Goal: Transaction & Acquisition: Purchase product/service

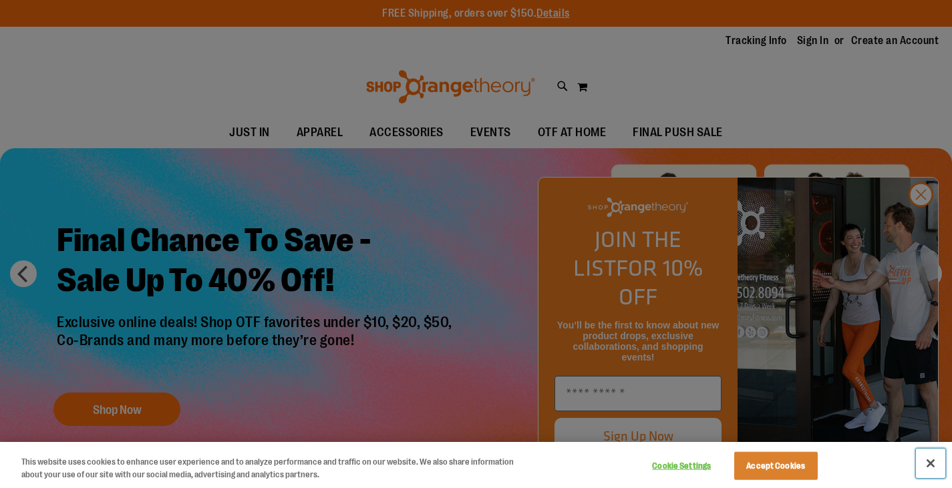
click at [935, 462] on button "Close" at bounding box center [930, 463] width 29 height 29
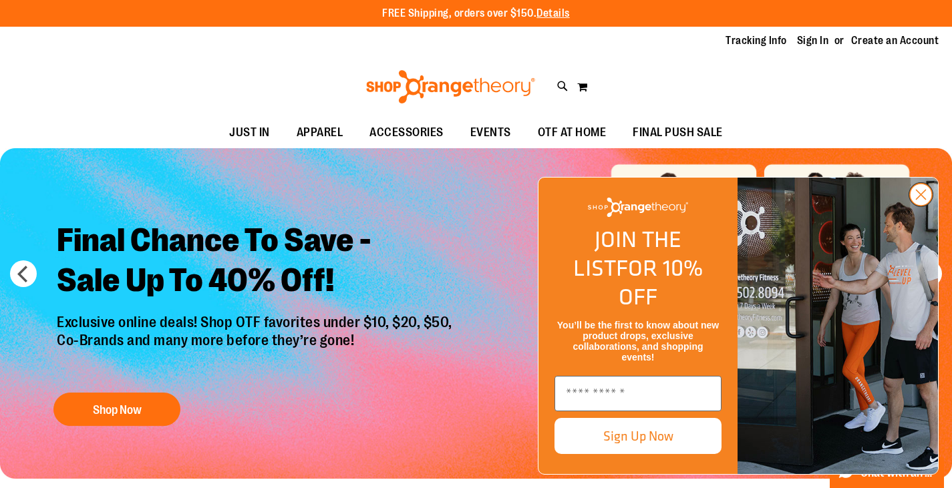
click at [924, 200] on icon "Close dialog" at bounding box center [921, 194] width 9 height 9
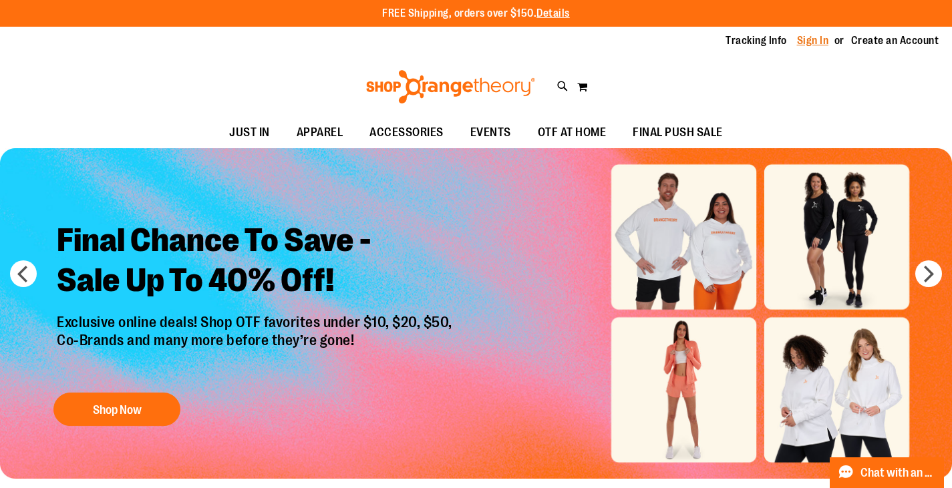
click at [812, 39] on link "Sign In" at bounding box center [813, 40] width 32 height 15
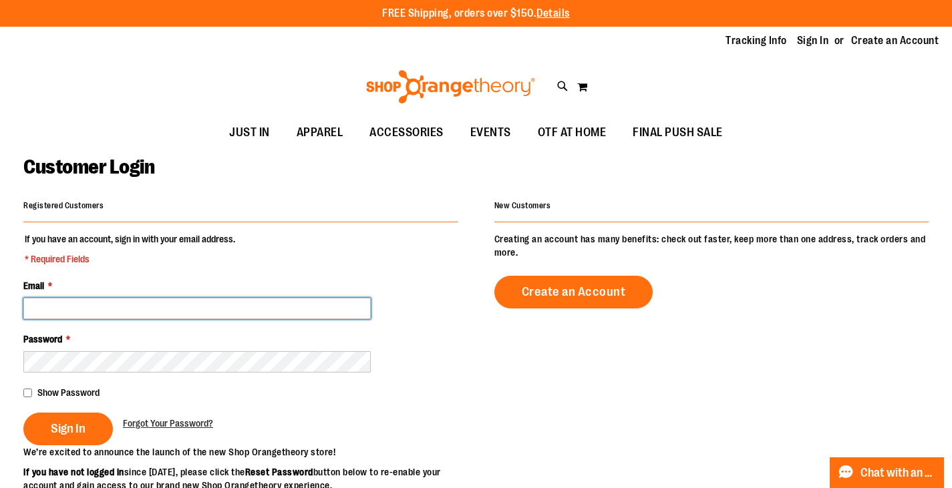
click at [129, 311] on input "Email *" at bounding box center [196, 308] width 347 height 21
type input "**********"
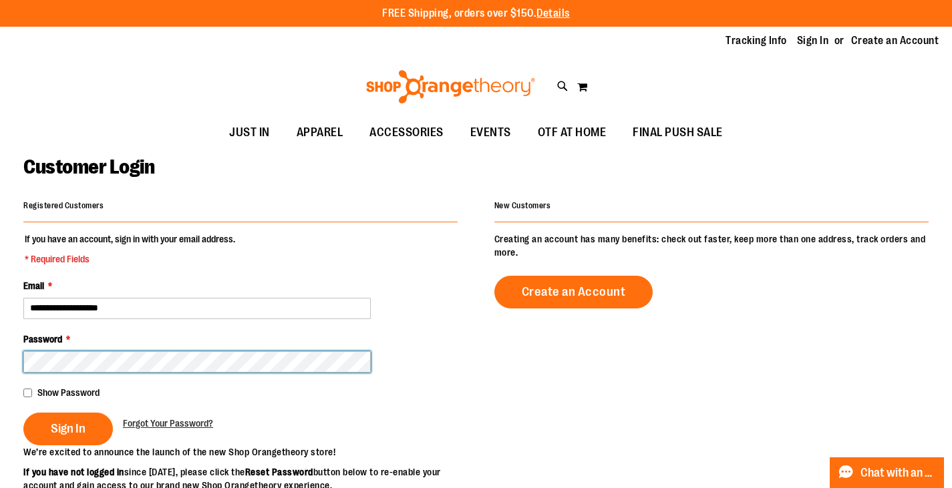
click at [23, 413] on button "Sign In" at bounding box center [68, 429] width 90 height 33
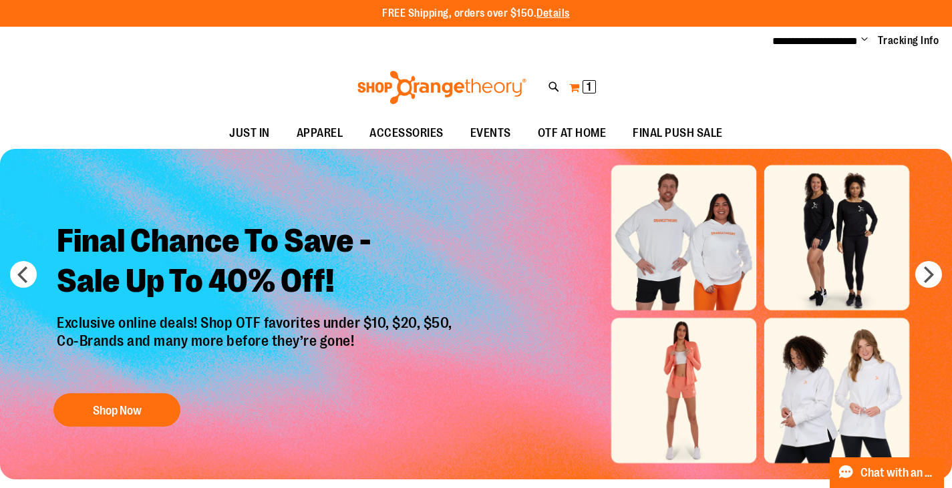
click at [579, 86] on button "My Cart 1 1 items" at bounding box center [582, 87] width 28 height 21
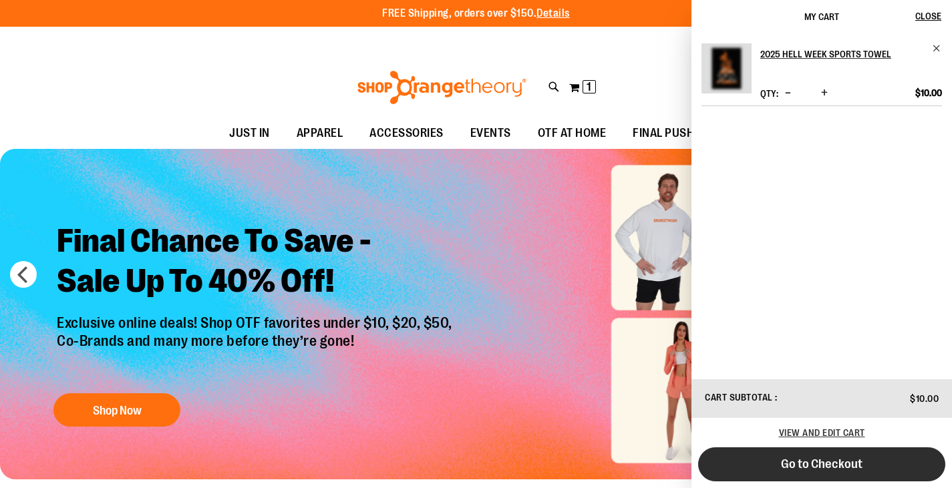
click at [830, 463] on span "Go to Checkout" at bounding box center [821, 464] width 81 height 15
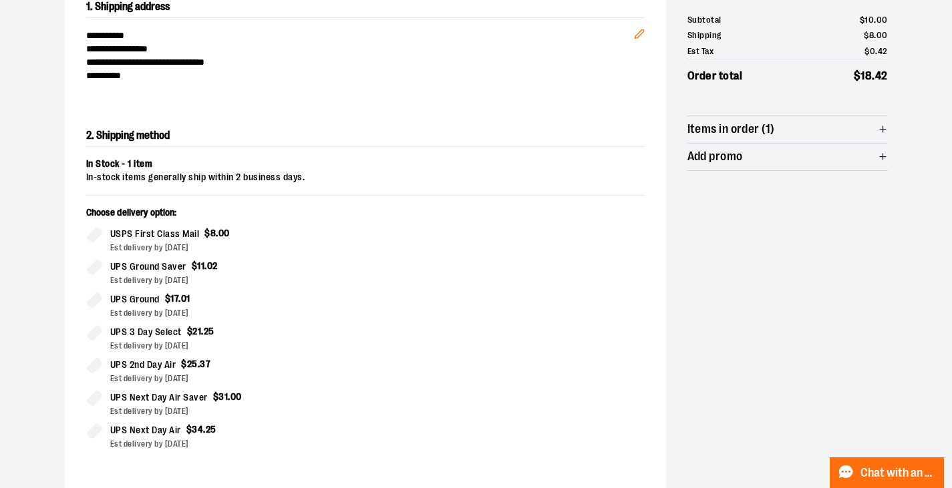
scroll to position [267, 0]
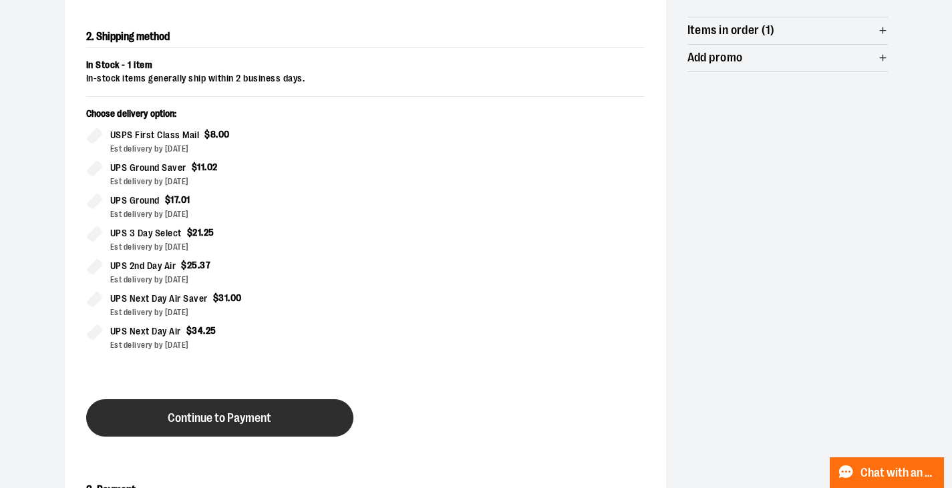
click at [232, 421] on span "Continue to Payment" at bounding box center [220, 418] width 104 height 13
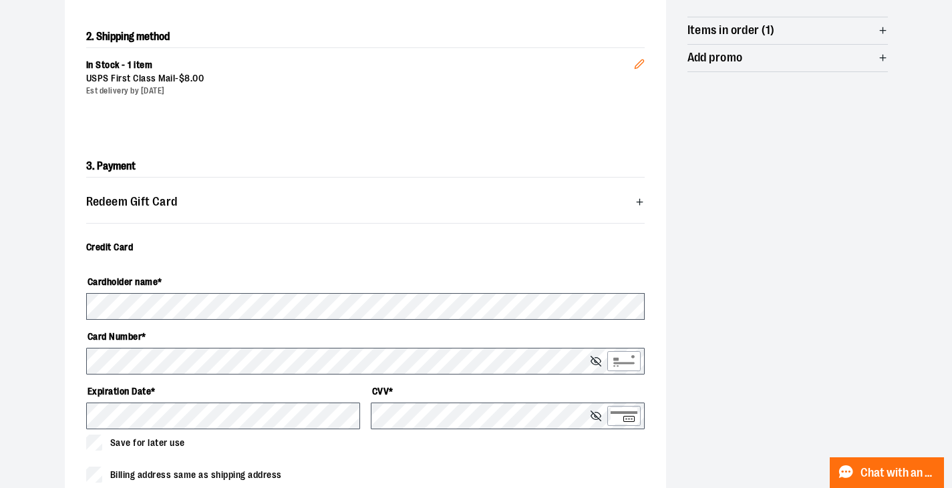
click at [176, 346] on label "Card Number *" at bounding box center [365, 336] width 558 height 23
click at [0, 0] on input "Card number *" at bounding box center [0, 0] width 0 height 0
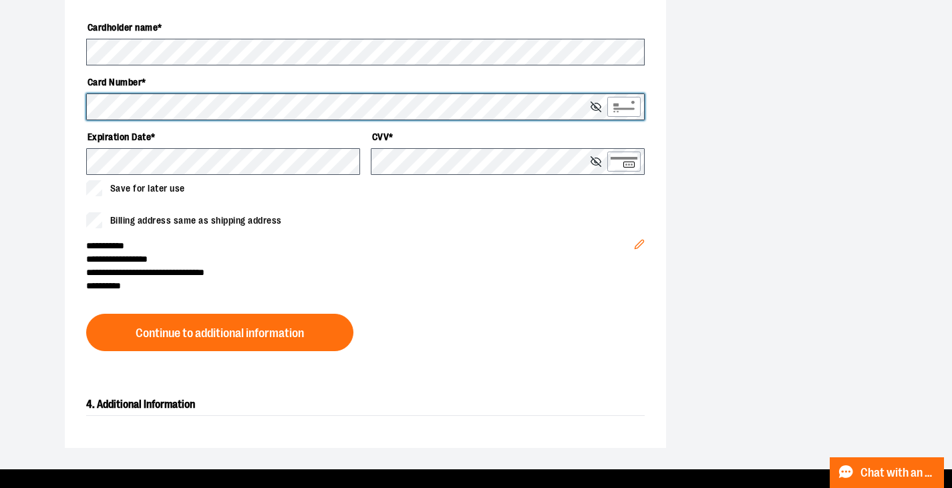
scroll to position [401, 0]
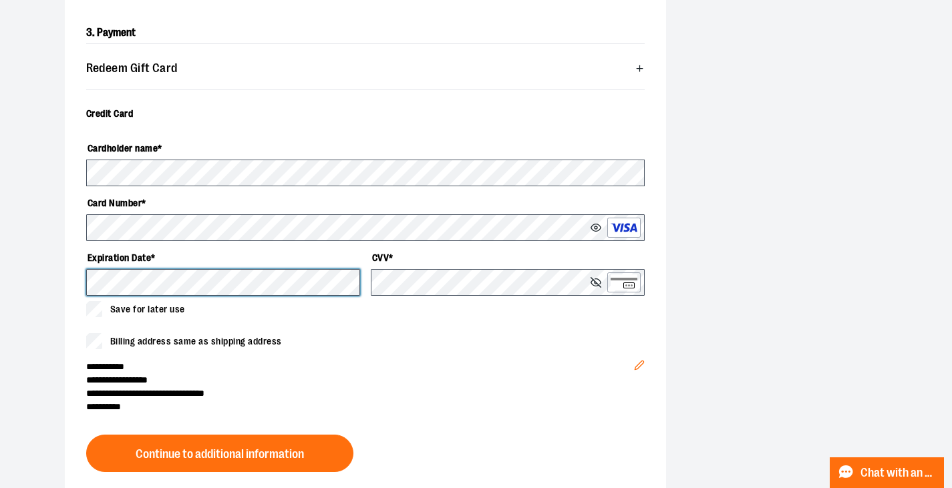
click at [14, 281] on div "**********" at bounding box center [476, 140] width 952 height 899
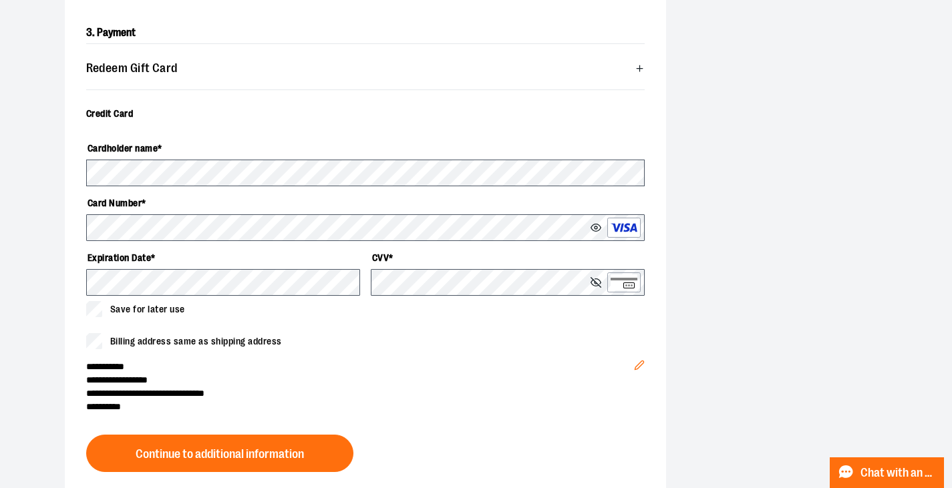
click at [474, 365] on span "**********" at bounding box center [360, 366] width 548 height 13
click at [532, 343] on div "Billing address same as shipping address" at bounding box center [365, 341] width 558 height 16
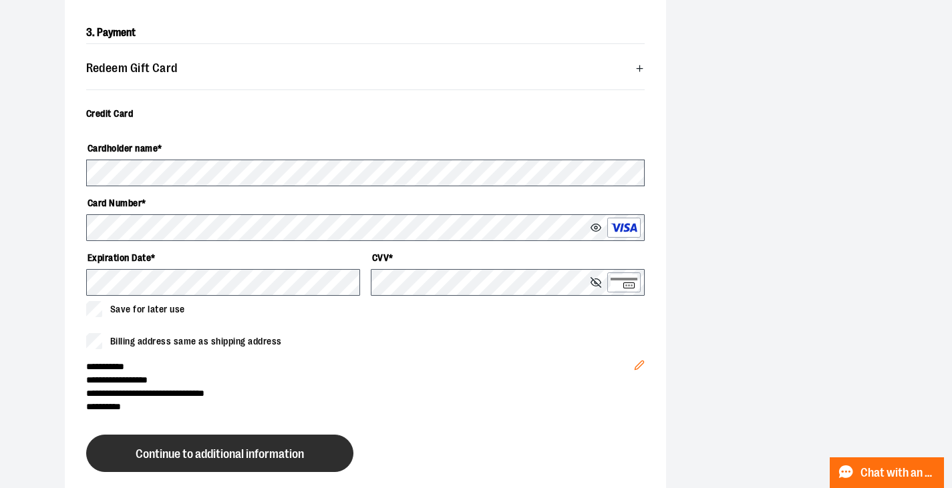
click at [244, 456] on span "Continue to additional information" at bounding box center [220, 454] width 168 height 13
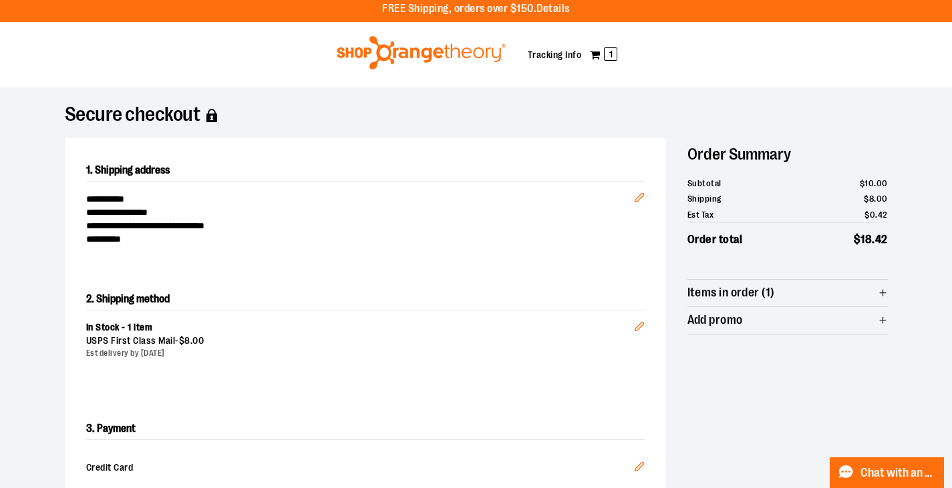
scroll to position [0, 0]
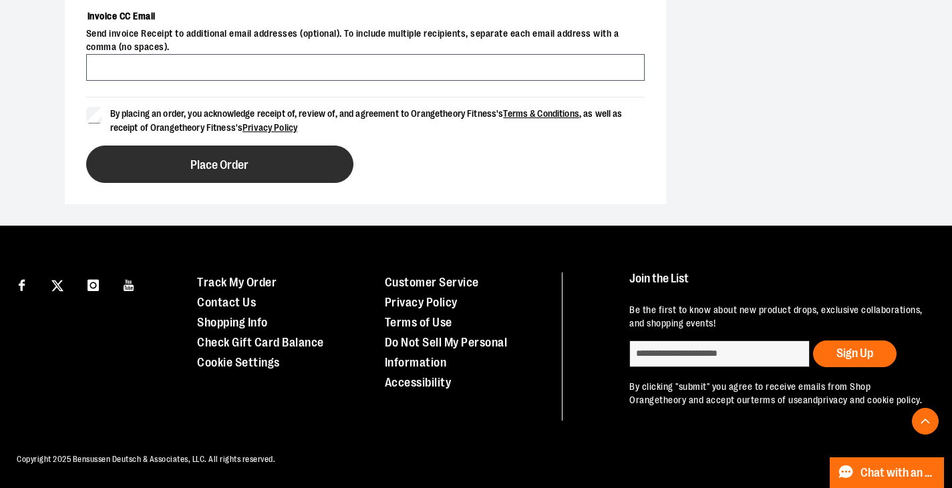
click at [285, 152] on button "Place Order" at bounding box center [219, 164] width 267 height 37
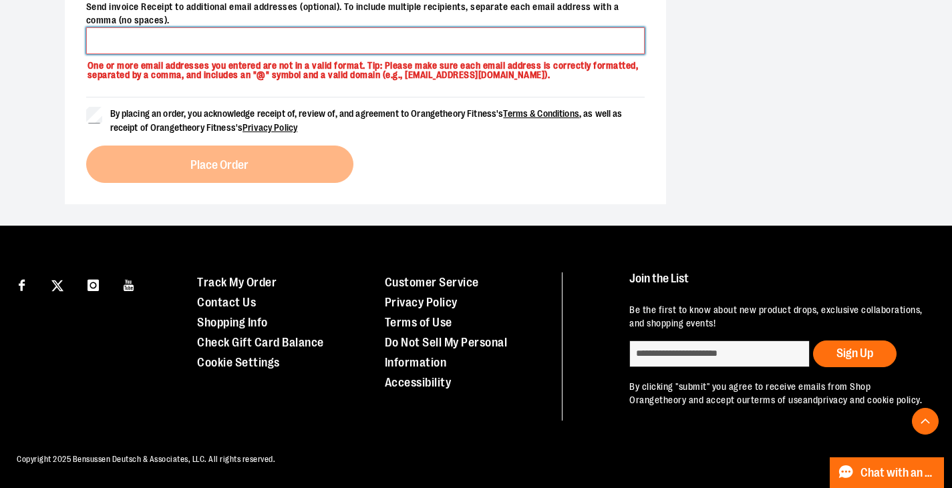
click at [286, 31] on input "Invoice CC Email" at bounding box center [365, 40] width 558 height 27
type input "**********"
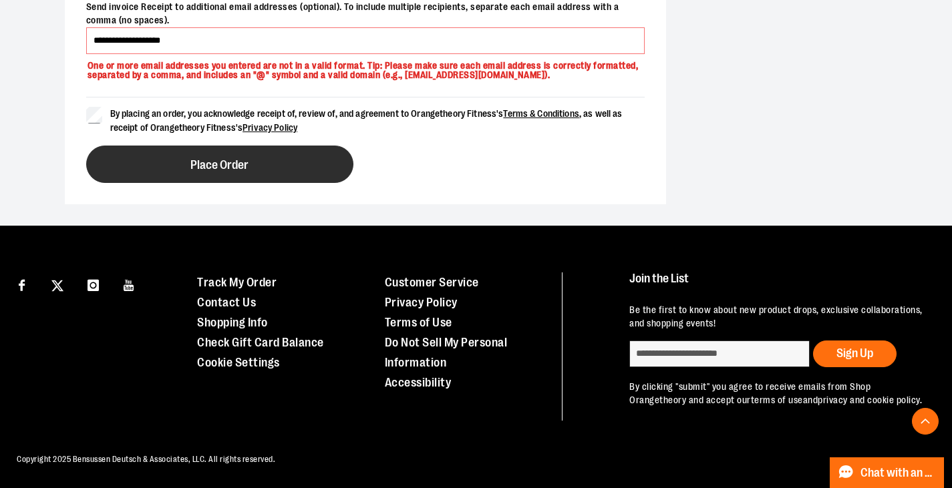
click at [269, 163] on button "Place Order" at bounding box center [219, 164] width 267 height 37
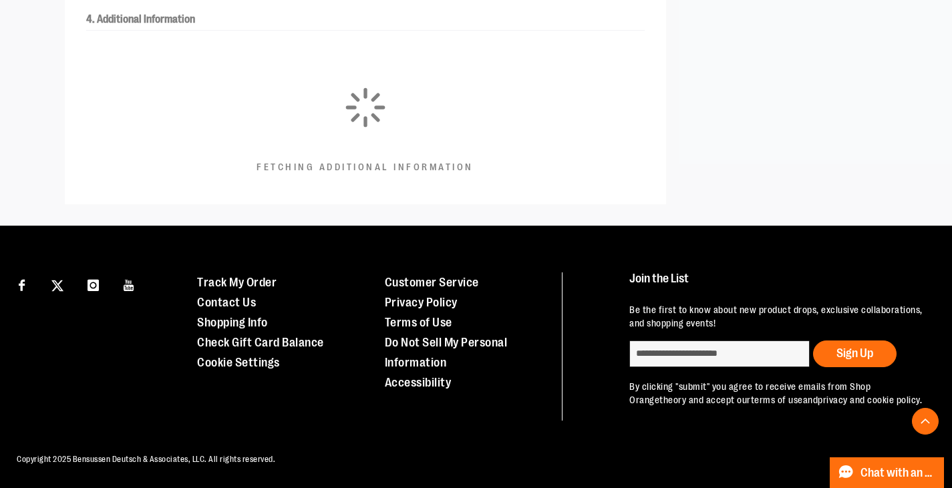
scroll to position [392, 0]
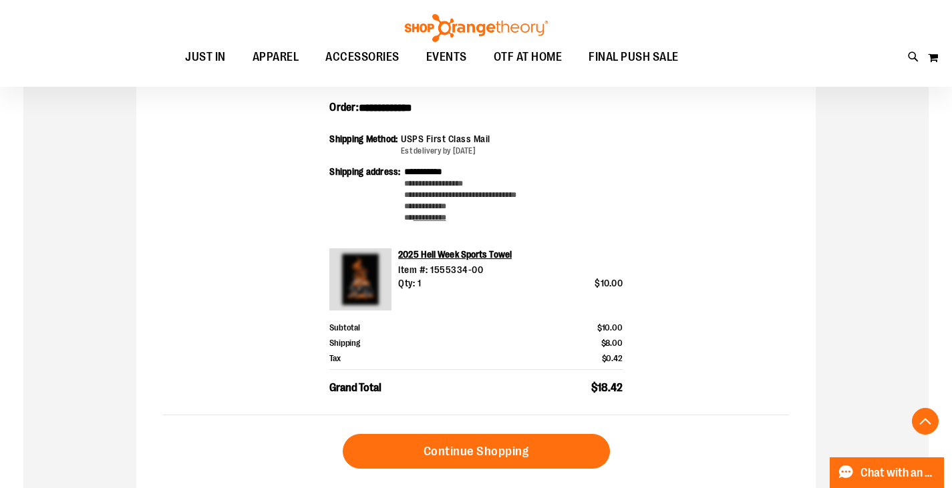
scroll to position [333, 0]
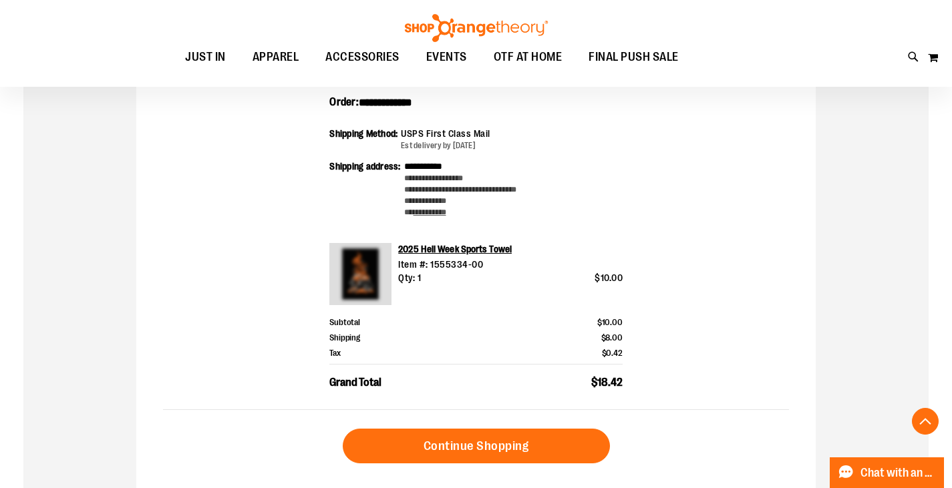
click at [365, 279] on img at bounding box center [360, 274] width 62 height 62
click at [452, 251] on link "2025 Hell Week Sports Towel" at bounding box center [455, 249] width 114 height 11
